Goal: Task Accomplishment & Management: Complete application form

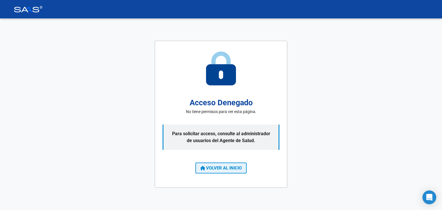
click at [234, 168] on span "VOLVER AL INICIO" at bounding box center [220, 168] width 41 height 5
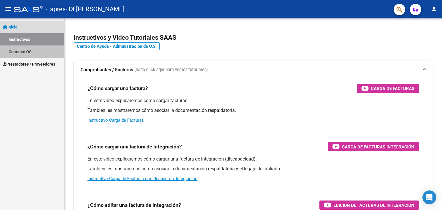
click at [29, 54] on link "Contacto OS" at bounding box center [32, 51] width 64 height 12
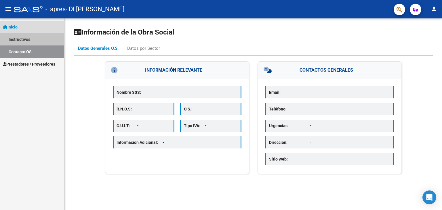
click at [28, 36] on link "Instructivos" at bounding box center [32, 39] width 64 height 12
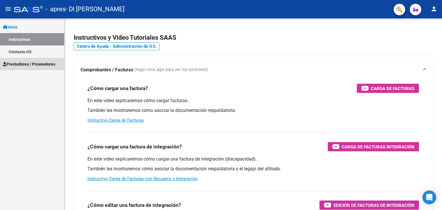
click at [26, 65] on span "Prestadores / Proveedores" at bounding box center [29, 64] width 52 height 6
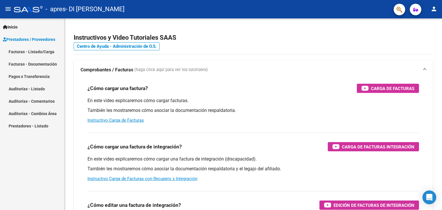
click at [27, 52] on link "Facturas - Listado/Carga" at bounding box center [32, 51] width 64 height 12
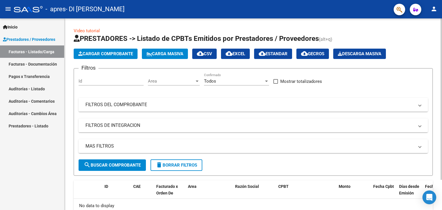
click at [92, 79] on input "Id" at bounding box center [111, 81] width 65 height 5
click at [432, 11] on mat-icon "person" at bounding box center [434, 8] width 7 height 7
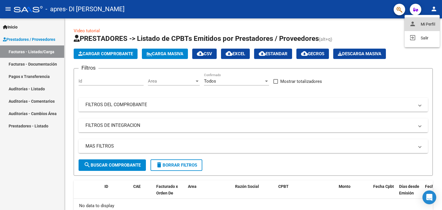
click at [425, 29] on button "person Mi Perfil" at bounding box center [422, 24] width 35 height 14
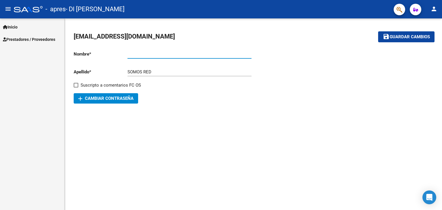
click at [133, 55] on input "Ingresar nombre" at bounding box center [190, 54] width 124 height 5
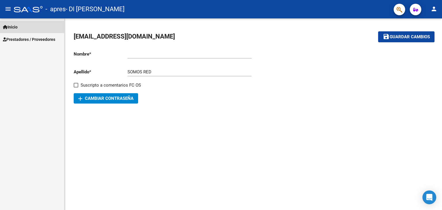
click at [18, 27] on span "Inicio" at bounding box center [10, 27] width 15 height 6
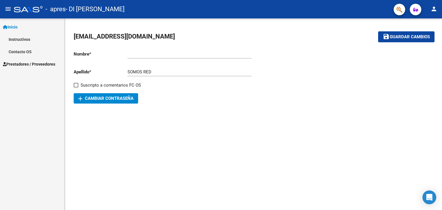
click at [23, 62] on span "Prestadores / Proveedores" at bounding box center [29, 64] width 52 height 6
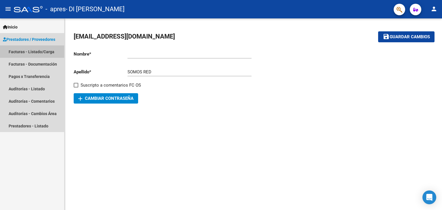
click at [28, 52] on link "Facturas - Listado/Carga" at bounding box center [32, 51] width 64 height 12
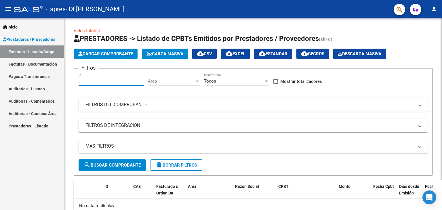
click at [106, 81] on input "Id" at bounding box center [111, 81] width 65 height 5
drag, startPoint x: 219, startPoint y: 106, endPoint x: 223, endPoint y: 90, distance: 16.8
click at [221, 104] on mat-panel-title "FILTROS DEL COMPROBANTE" at bounding box center [250, 105] width 329 height 6
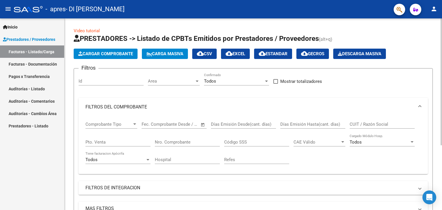
click at [223, 84] on div "Todos Confirmado" at bounding box center [236, 79] width 65 height 12
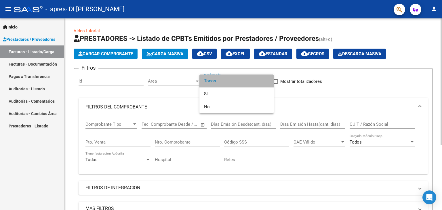
click at [223, 84] on span "Todos" at bounding box center [236, 81] width 65 height 13
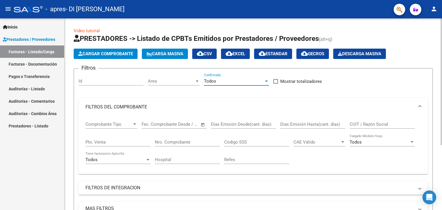
click at [128, 77] on div "Id" at bounding box center [111, 79] width 65 height 12
click at [179, 104] on mat-panel-title "FILTROS DEL COMPROBANTE" at bounding box center [250, 107] width 329 height 6
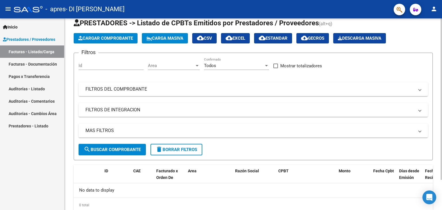
scroll to position [7, 0]
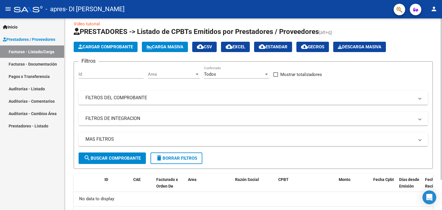
click at [100, 73] on input "Id" at bounding box center [111, 74] width 65 height 5
paste input "58.201165"
click at [84, 73] on input "58.201165" at bounding box center [111, 74] width 65 height 5
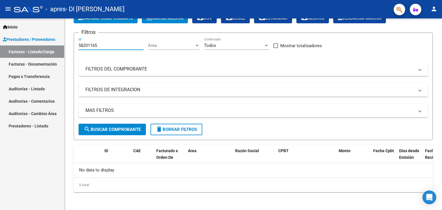
type input "58201165"
click at [32, 39] on span "Prestadores / Proveedores" at bounding box center [29, 39] width 52 height 6
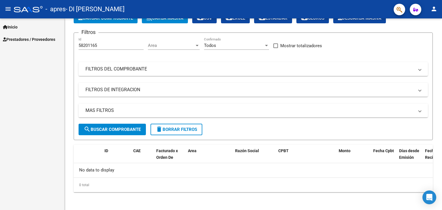
click at [12, 39] on span "Prestadores / Proveedores" at bounding box center [29, 39] width 52 height 6
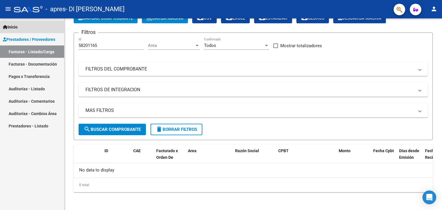
click at [14, 28] on span "Inicio" at bounding box center [10, 27] width 15 height 6
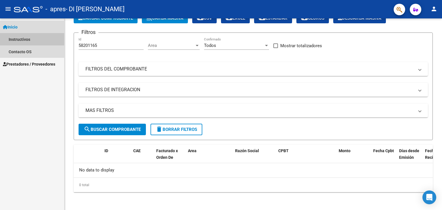
click at [15, 40] on link "Instructivos" at bounding box center [32, 39] width 64 height 12
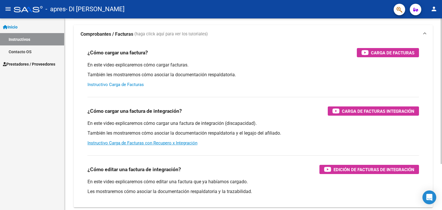
click at [123, 85] on link "Instructivo Carga de Facturas" at bounding box center [116, 84] width 56 height 5
click at [22, 65] on span "Prestadores / Proveedores" at bounding box center [29, 64] width 52 height 6
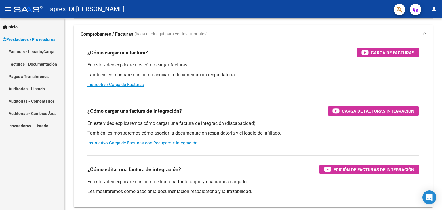
click at [19, 48] on link "Facturas - Listado/Carga" at bounding box center [32, 51] width 64 height 12
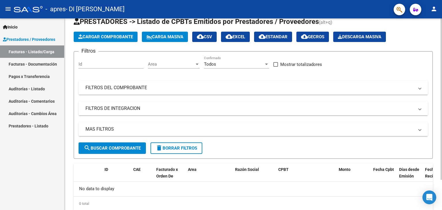
scroll to position [7, 0]
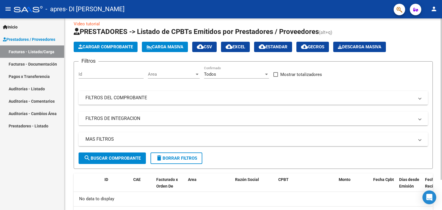
click at [116, 49] on span "Cargar Comprobante" at bounding box center [105, 46] width 55 height 5
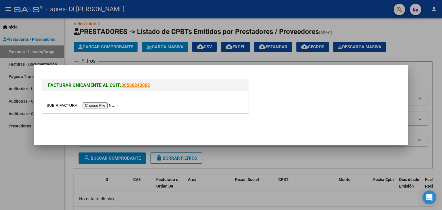
click at [99, 106] on input "file" at bounding box center [83, 106] width 73 height 6
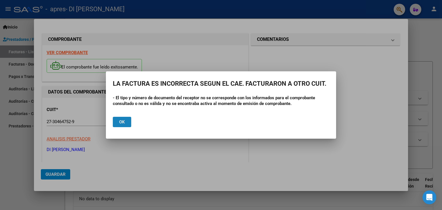
click at [127, 119] on button "Ok" at bounding box center [122, 122] width 18 height 10
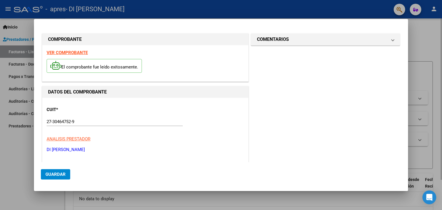
click at [422, 47] on div at bounding box center [221, 105] width 442 height 210
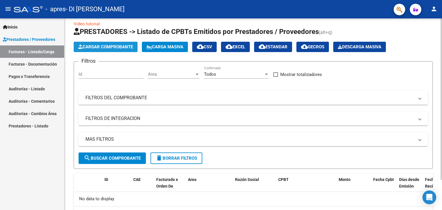
click at [114, 45] on span "Cargar Comprobante" at bounding box center [105, 46] width 55 height 5
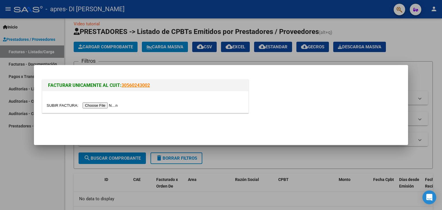
click at [101, 106] on input "file" at bounding box center [83, 106] width 73 height 6
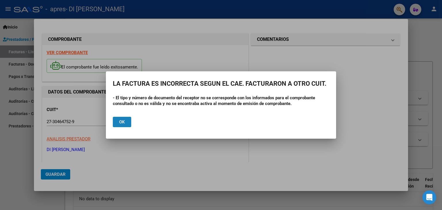
click at [122, 121] on span "Ok" at bounding box center [122, 122] width 6 height 5
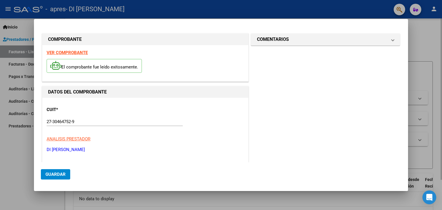
drag, startPoint x: 420, startPoint y: 56, endPoint x: 414, endPoint y: 56, distance: 5.2
click at [420, 56] on div at bounding box center [221, 105] width 442 height 210
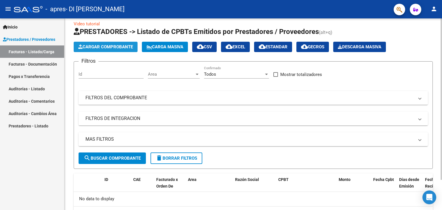
click at [102, 47] on span "Cargar Comprobante" at bounding box center [105, 46] width 55 height 5
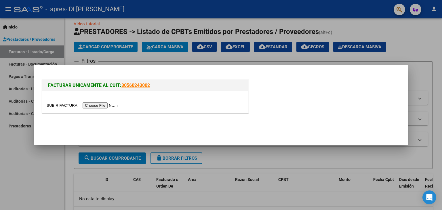
click at [100, 85] on span "FACTURAR UNICAMENTE AL CUIT:" at bounding box center [84, 85] width 73 height 5
click at [6, 155] on div at bounding box center [221, 105] width 442 height 210
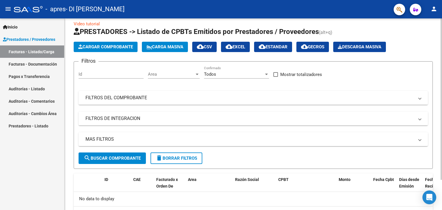
scroll to position [0, 0]
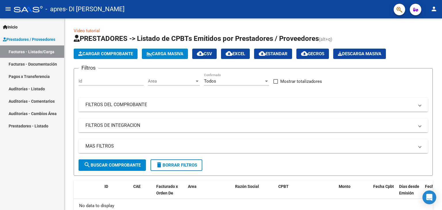
click at [18, 29] on span "Inicio" at bounding box center [10, 27] width 15 height 6
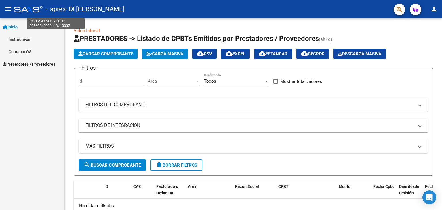
click at [52, 12] on span "- apres" at bounding box center [55, 9] width 20 height 13
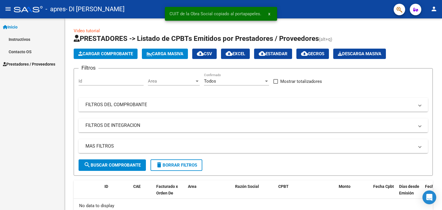
click at [62, 12] on span "- apres" at bounding box center [55, 9] width 20 height 13
type textarea "902801"
click at [92, 56] on span "Cargar Comprobante" at bounding box center [105, 53] width 55 height 5
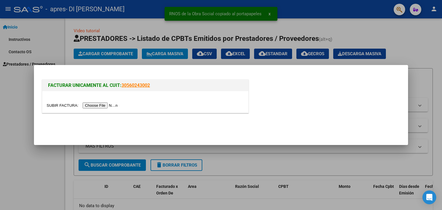
click at [136, 88] on link "30560243002" at bounding box center [136, 85] width 29 height 5
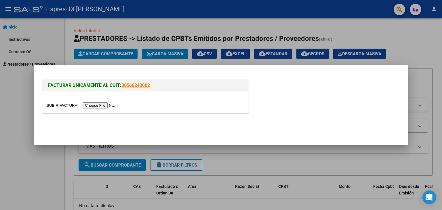
click at [10, 104] on div at bounding box center [221, 105] width 442 height 210
